Goal: Answer question/provide support

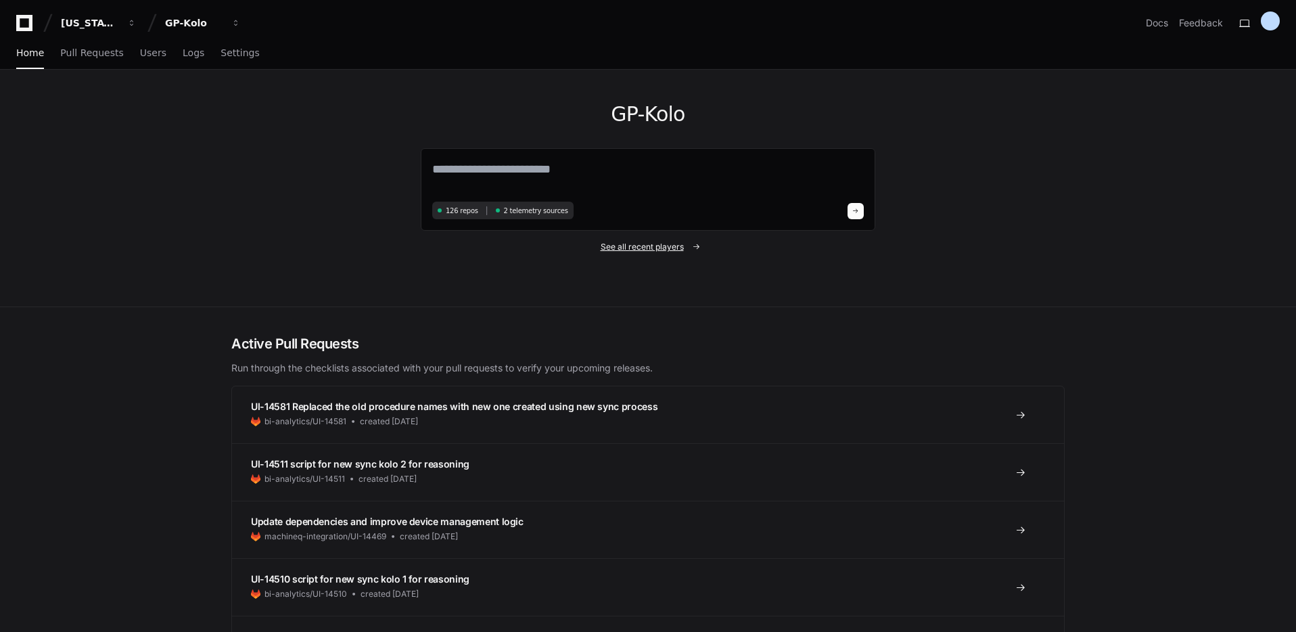
click at [640, 246] on span "See all recent players" at bounding box center [641, 246] width 83 height 11
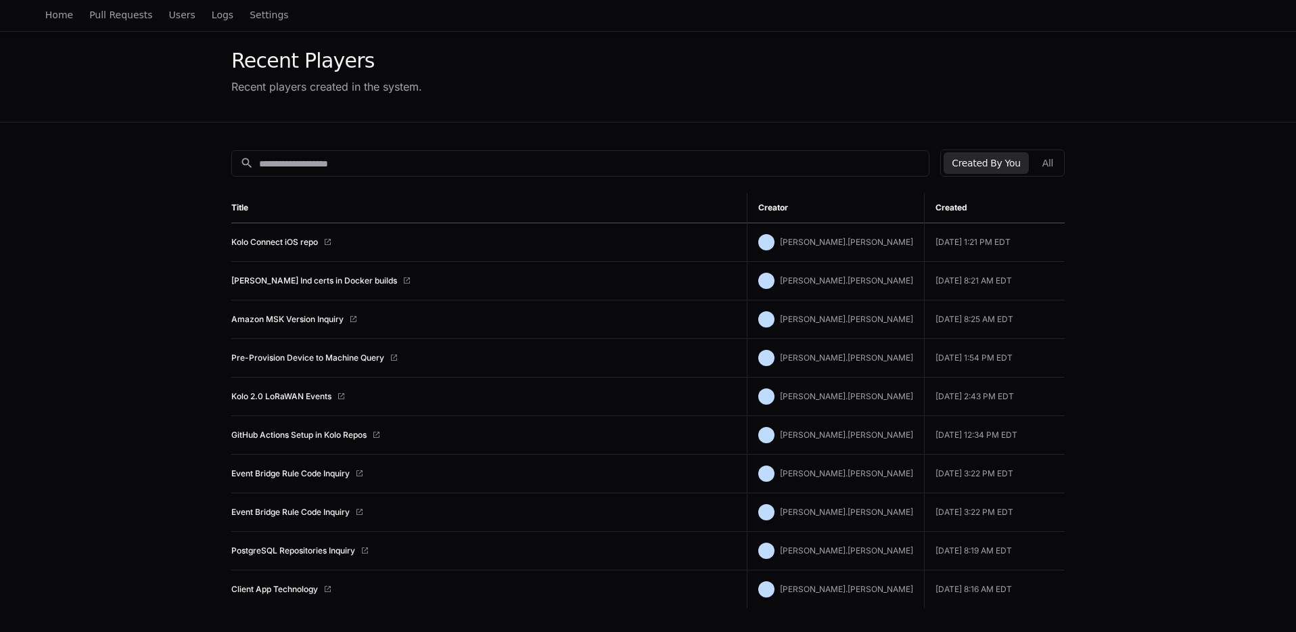
scroll to position [49, 0]
click at [332, 358] on link "Pre-Provision Device to Machine Query" at bounding box center [307, 356] width 153 height 11
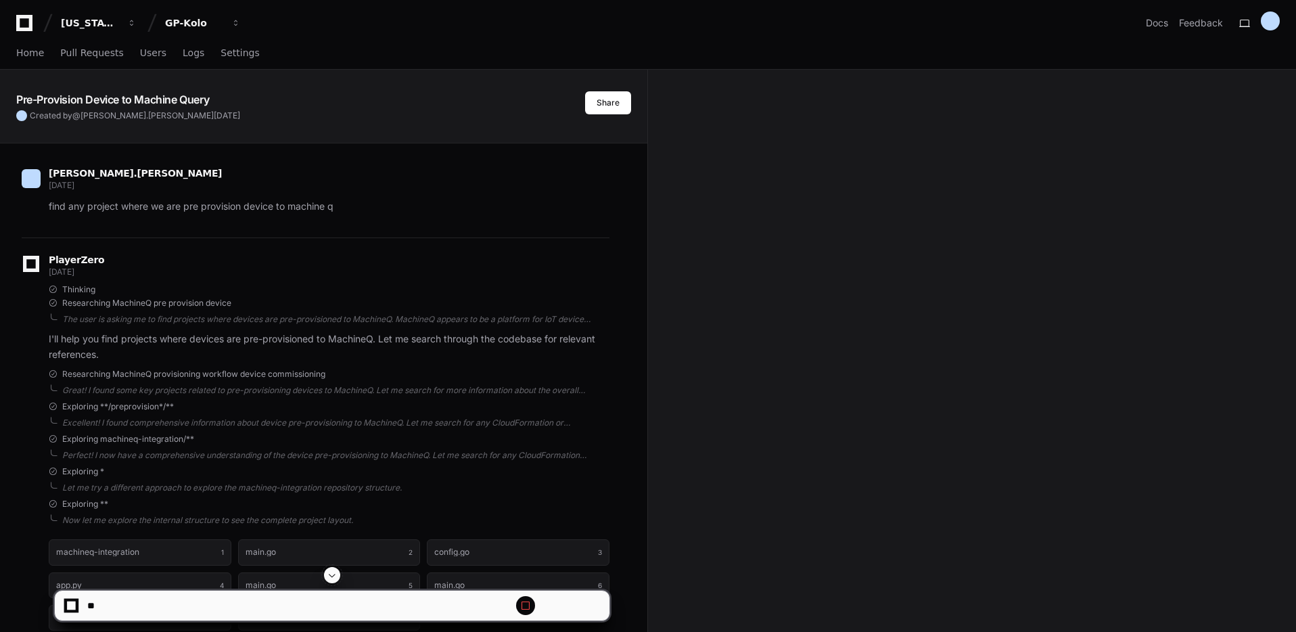
click at [334, 573] on span at bounding box center [332, 574] width 11 height 11
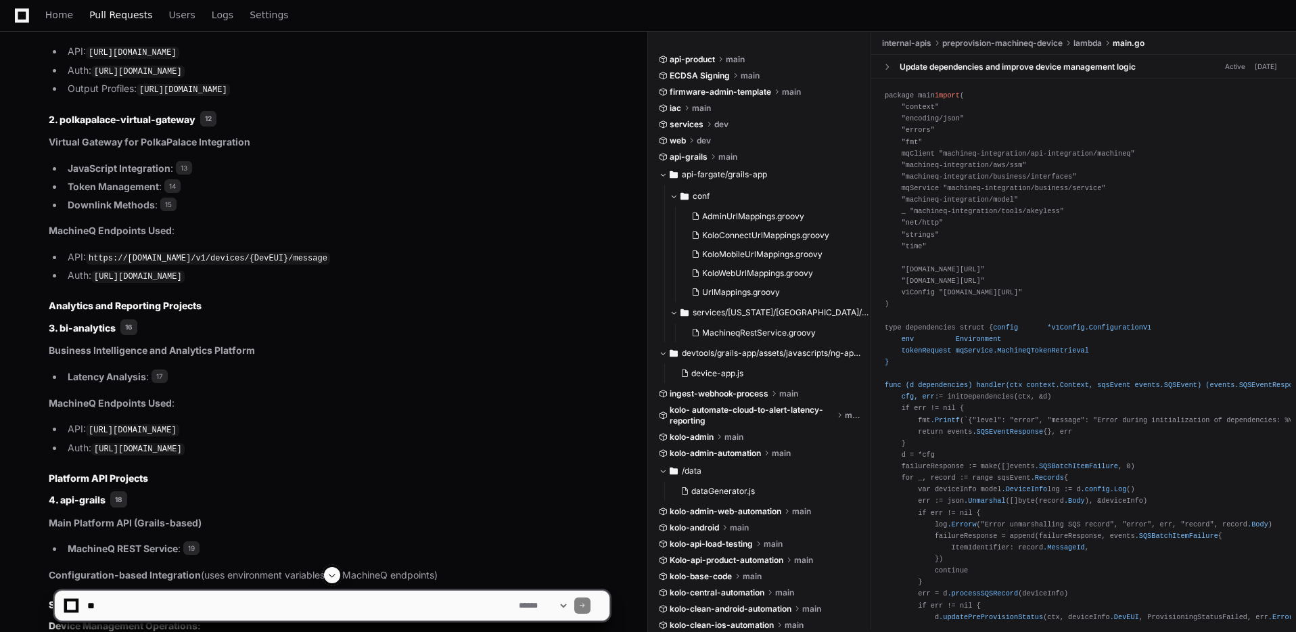
scroll to position [2448, 0]
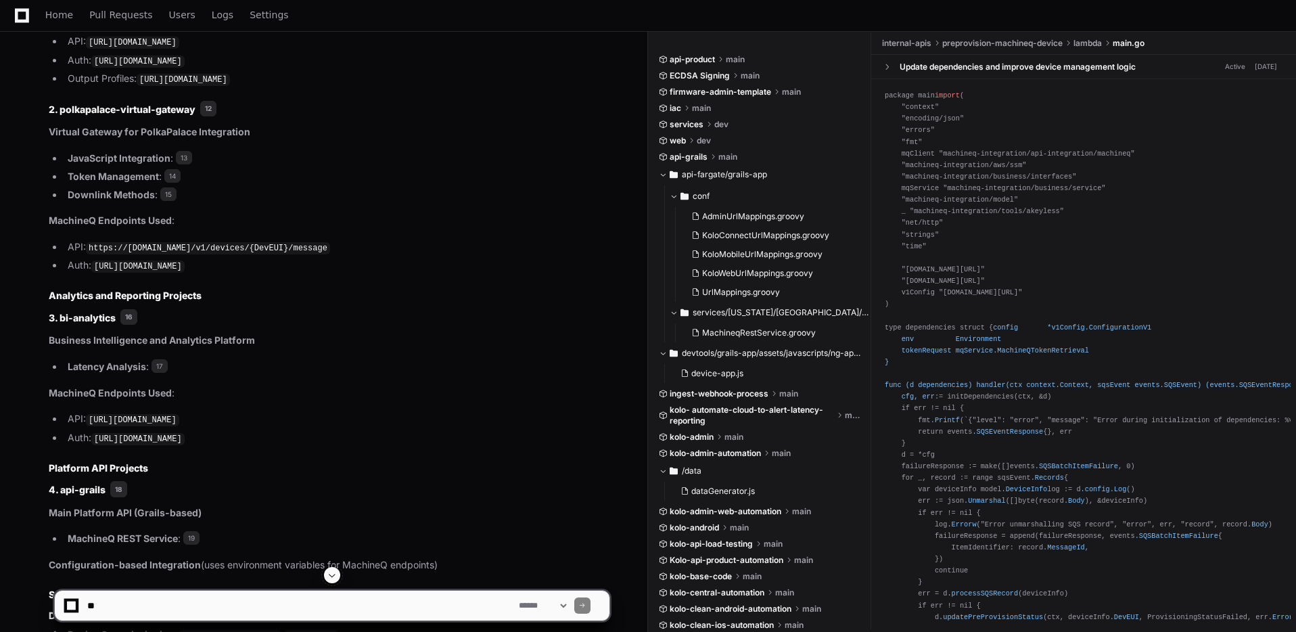
click at [164, 602] on textarea at bounding box center [300, 605] width 431 height 30
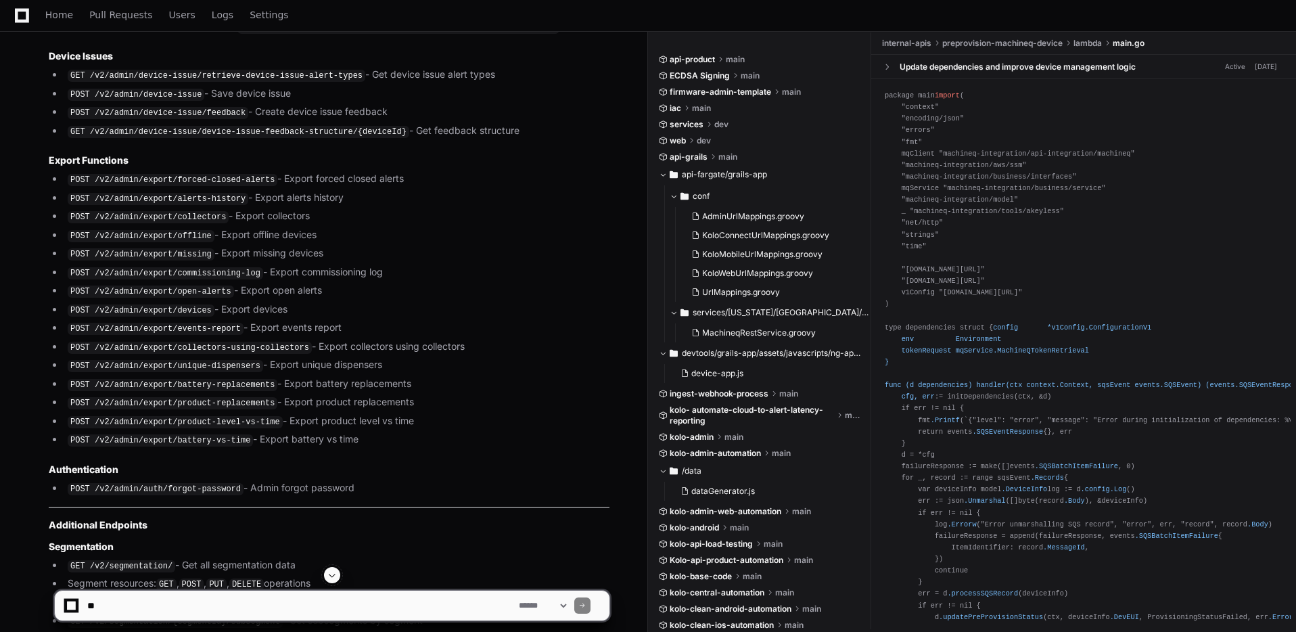
scroll to position [11965, 0]
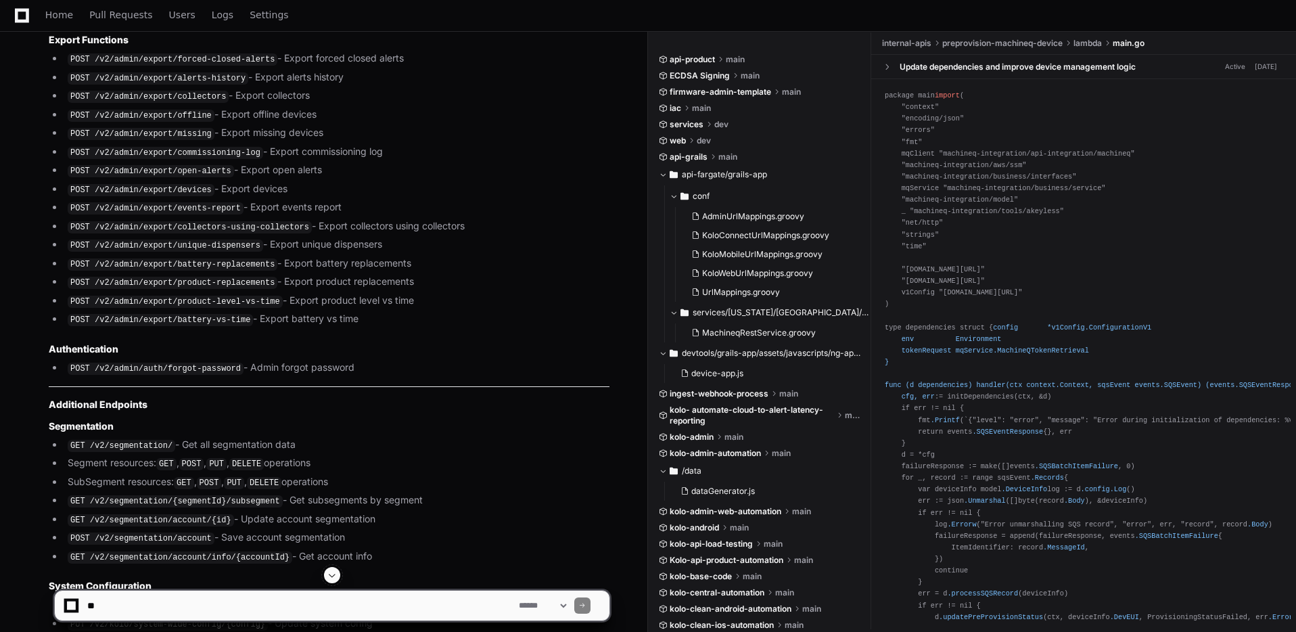
click at [330, 577] on span at bounding box center [332, 574] width 11 height 11
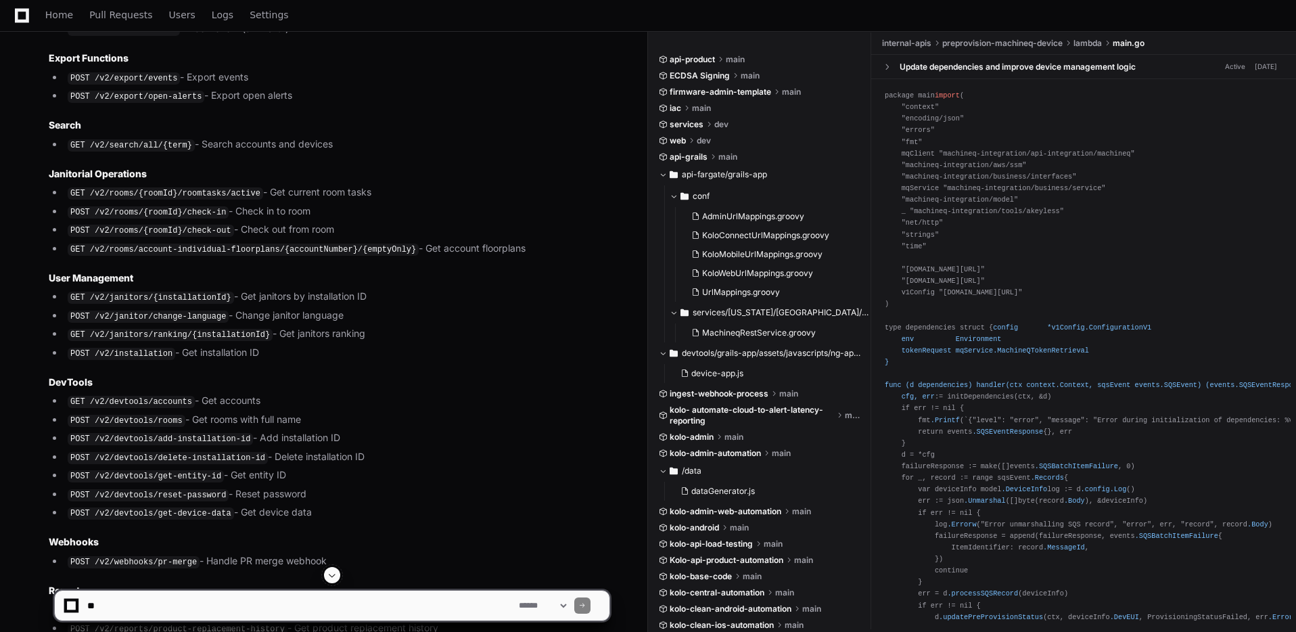
scroll to position [13415, 0]
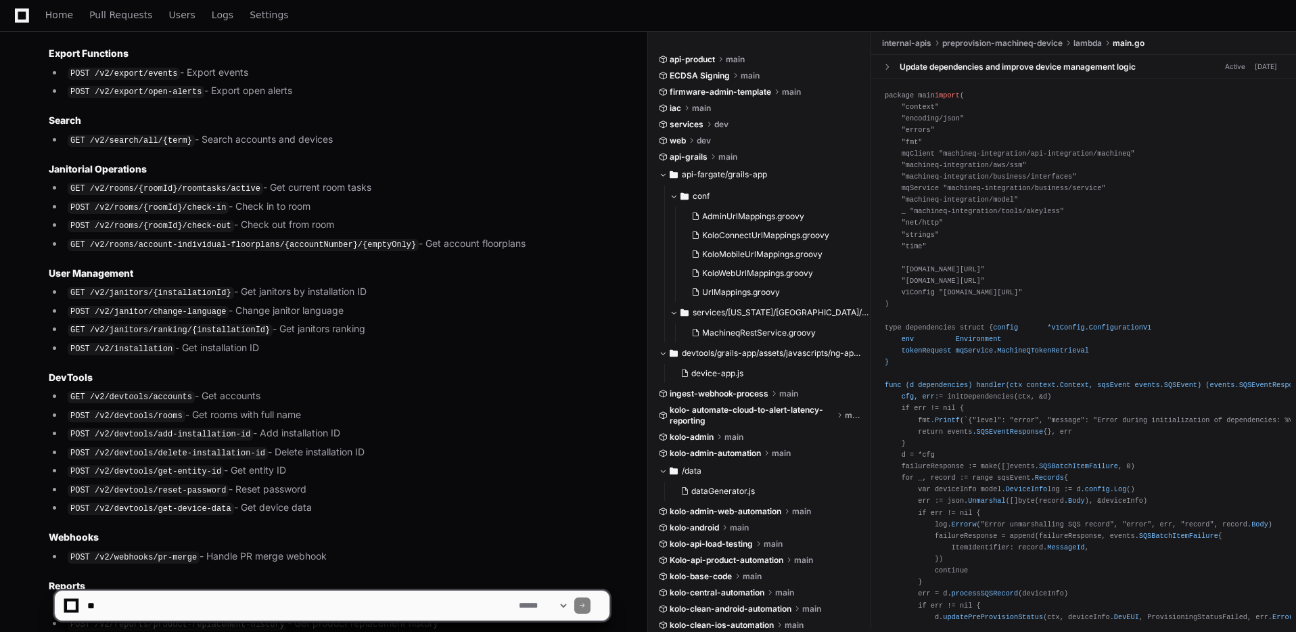
click at [144, 600] on textarea at bounding box center [300, 605] width 431 height 30
click at [106, 604] on textarea at bounding box center [300, 605] width 431 height 30
paste textarea "**********"
type textarea "**********"
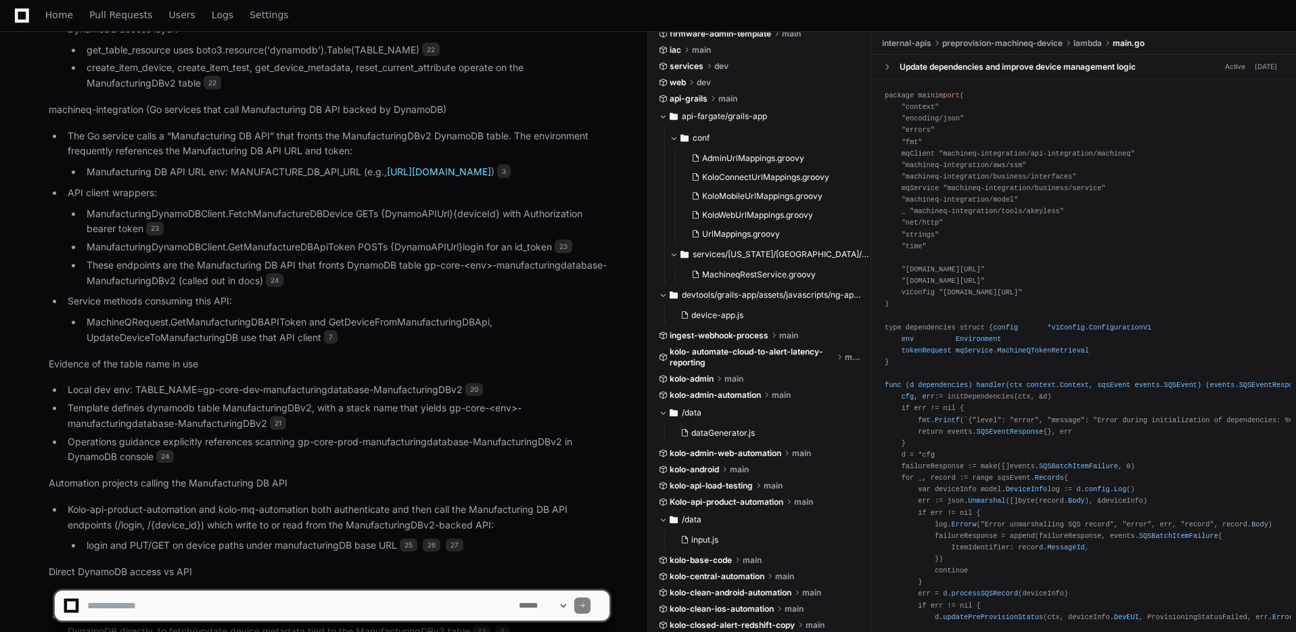
scroll to position [0, 0]
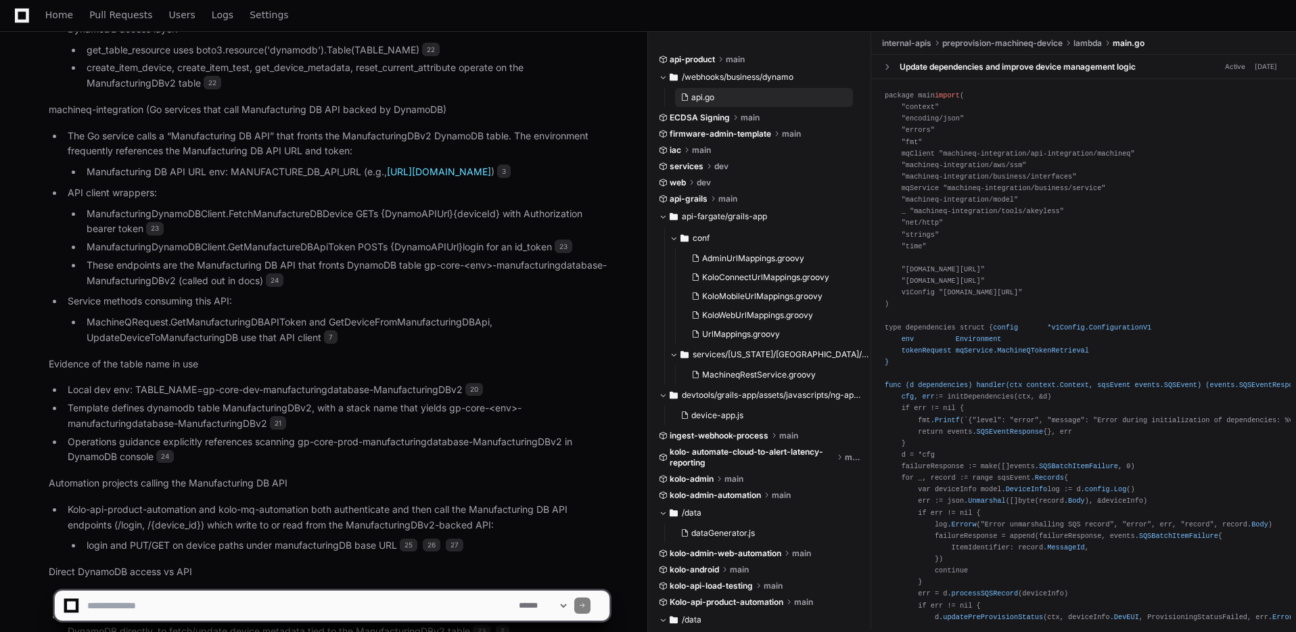
click at [707, 99] on span "api.go" at bounding box center [702, 97] width 23 height 11
